Goal: Transaction & Acquisition: Purchase product/service

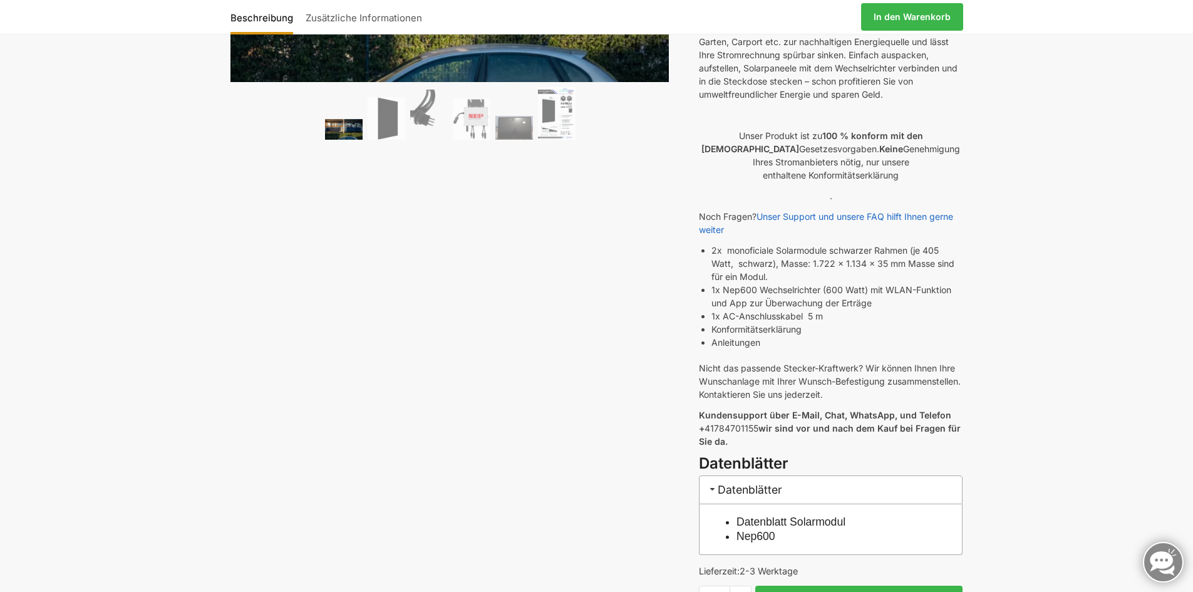
scroll to position [439, 0]
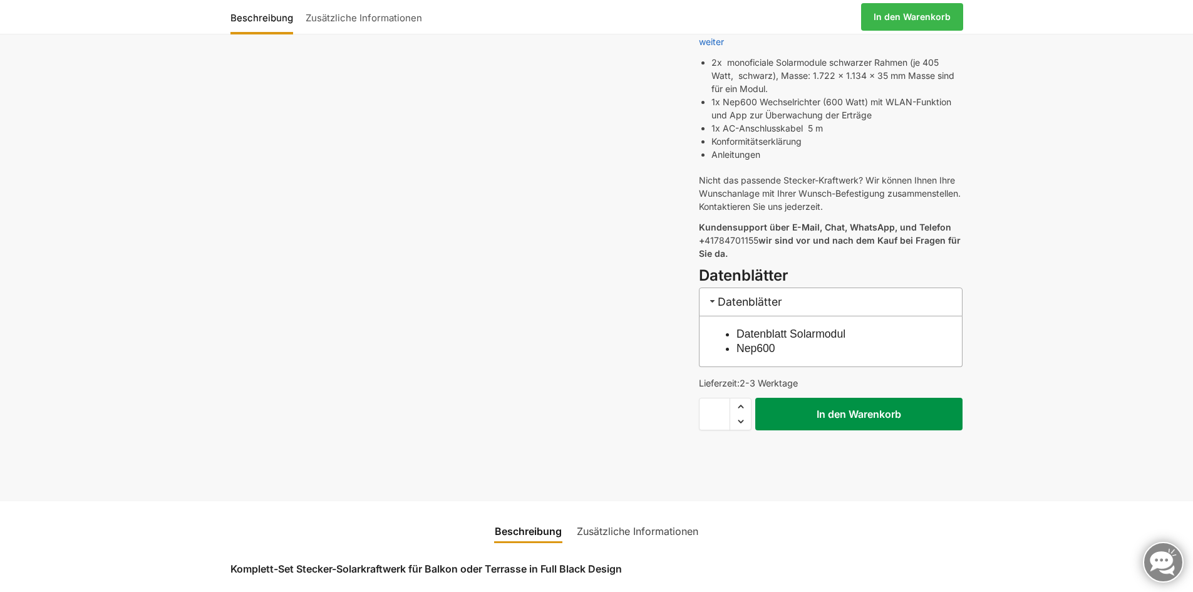
click at [851, 401] on button "In den Warenkorb" at bounding box center [858, 414] width 207 height 33
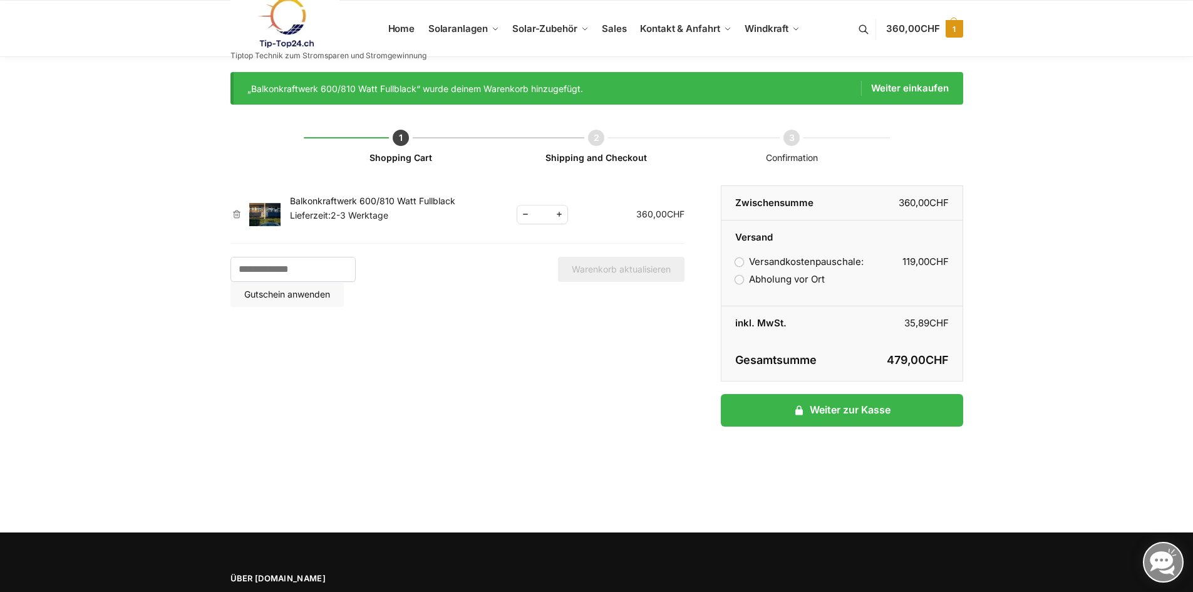
click at [930, 23] on span "CHF" at bounding box center [930, 29] width 19 height 12
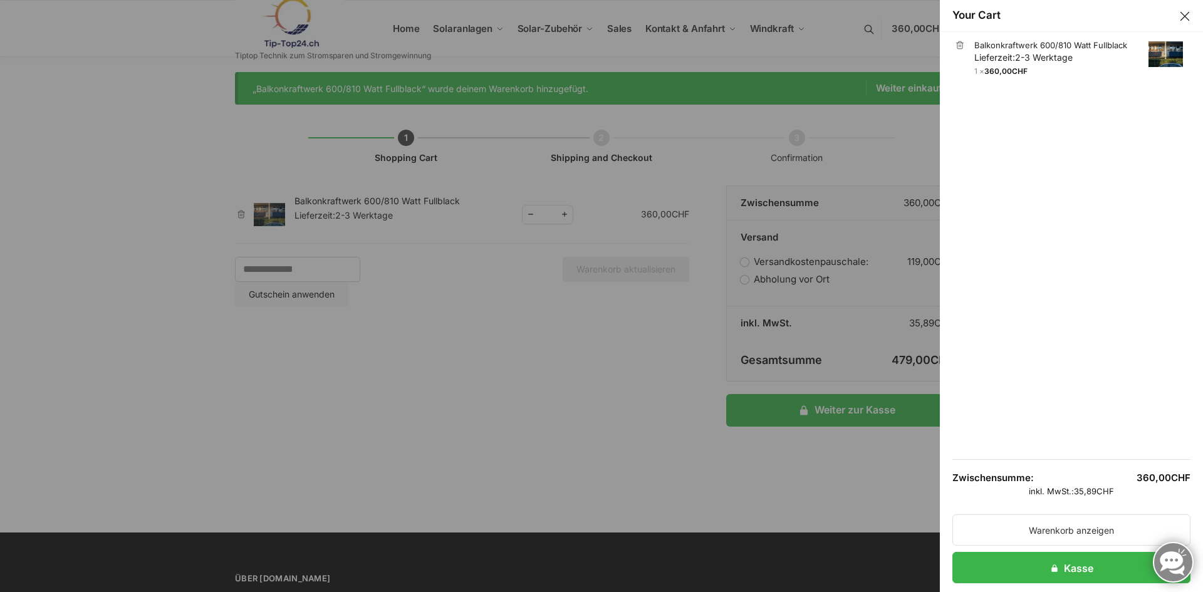
click at [620, 361] on body "! Skip to navigation Skip to content Your Cart × Balkonkraftwerk 600/810 Watt F…" at bounding box center [601, 362] width 1203 height 725
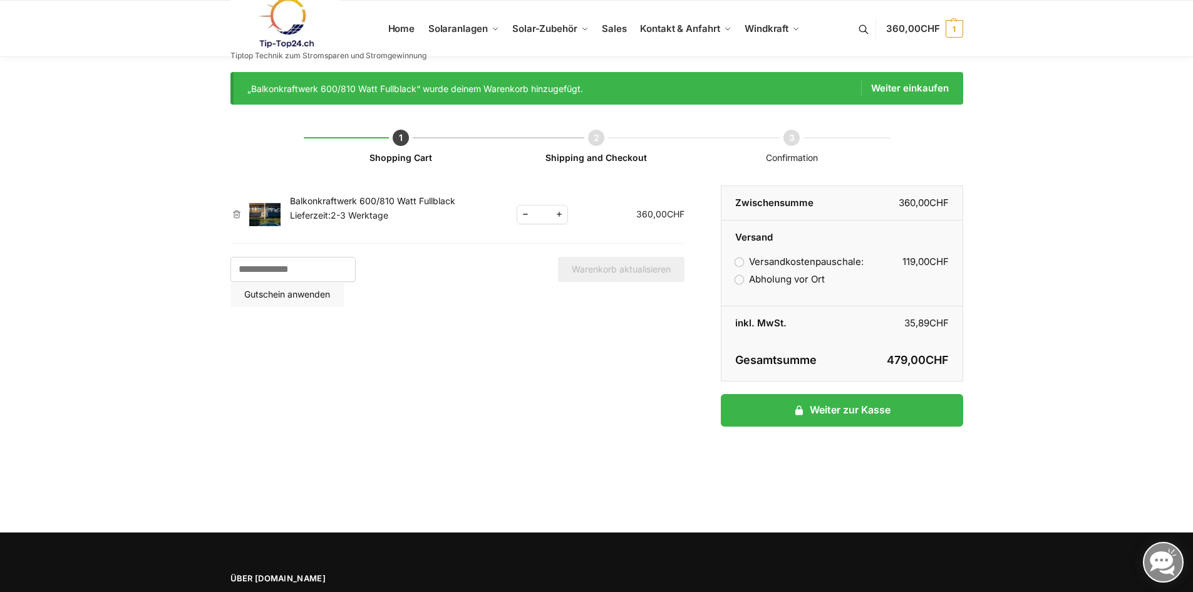
click at [563, 217] on span "Increase quantity" at bounding box center [559, 215] width 16 height 16
type input "*"
click at [611, 271] on button "Warenkorb aktualisieren" at bounding box center [621, 269] width 127 height 25
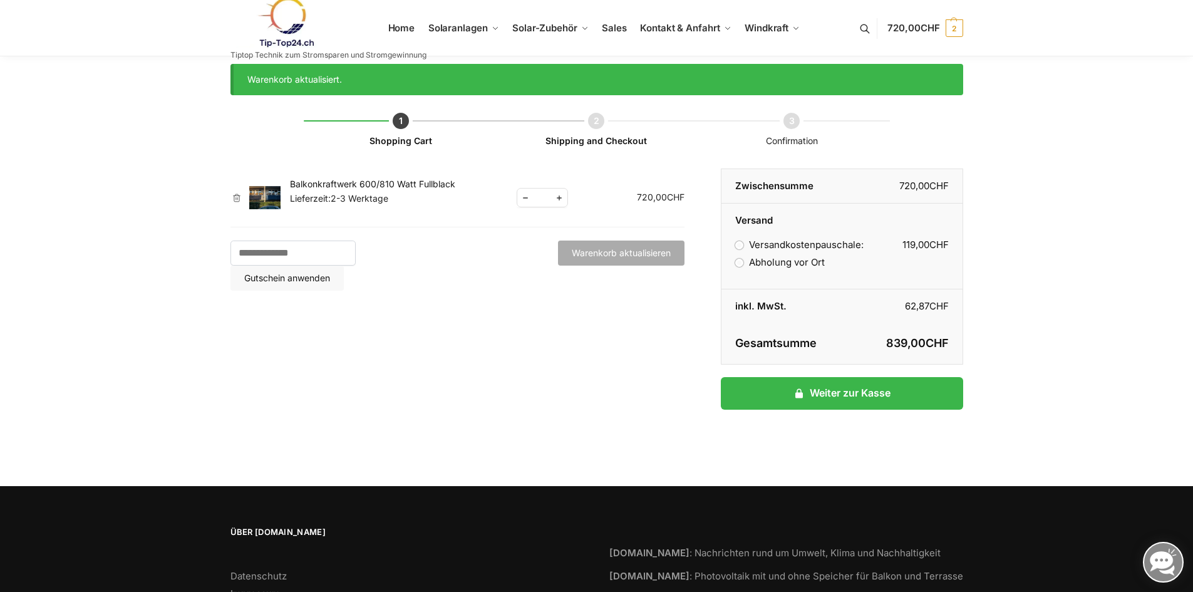
scroll to position [14, 0]
